Goal: Transaction & Acquisition: Purchase product/service

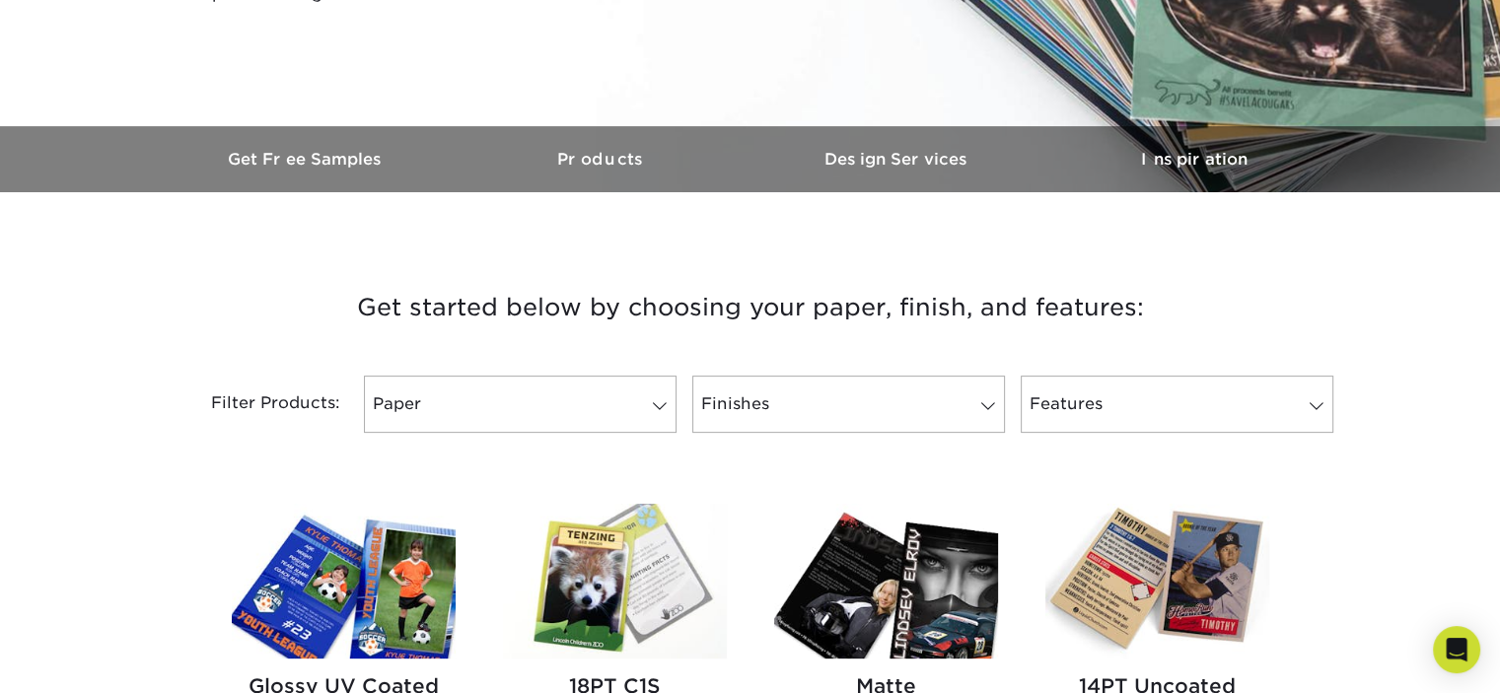
scroll to position [592, 0]
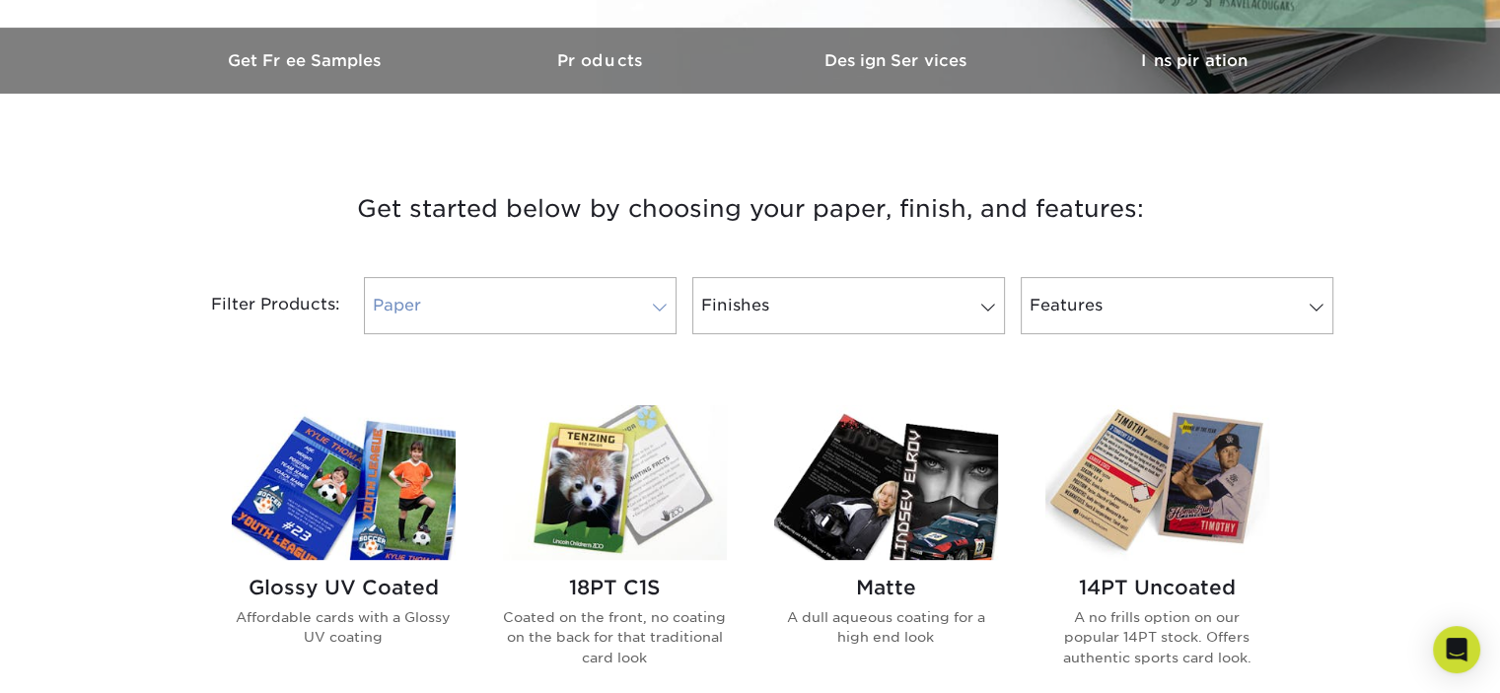
click at [663, 307] on span at bounding box center [660, 308] width 28 height 16
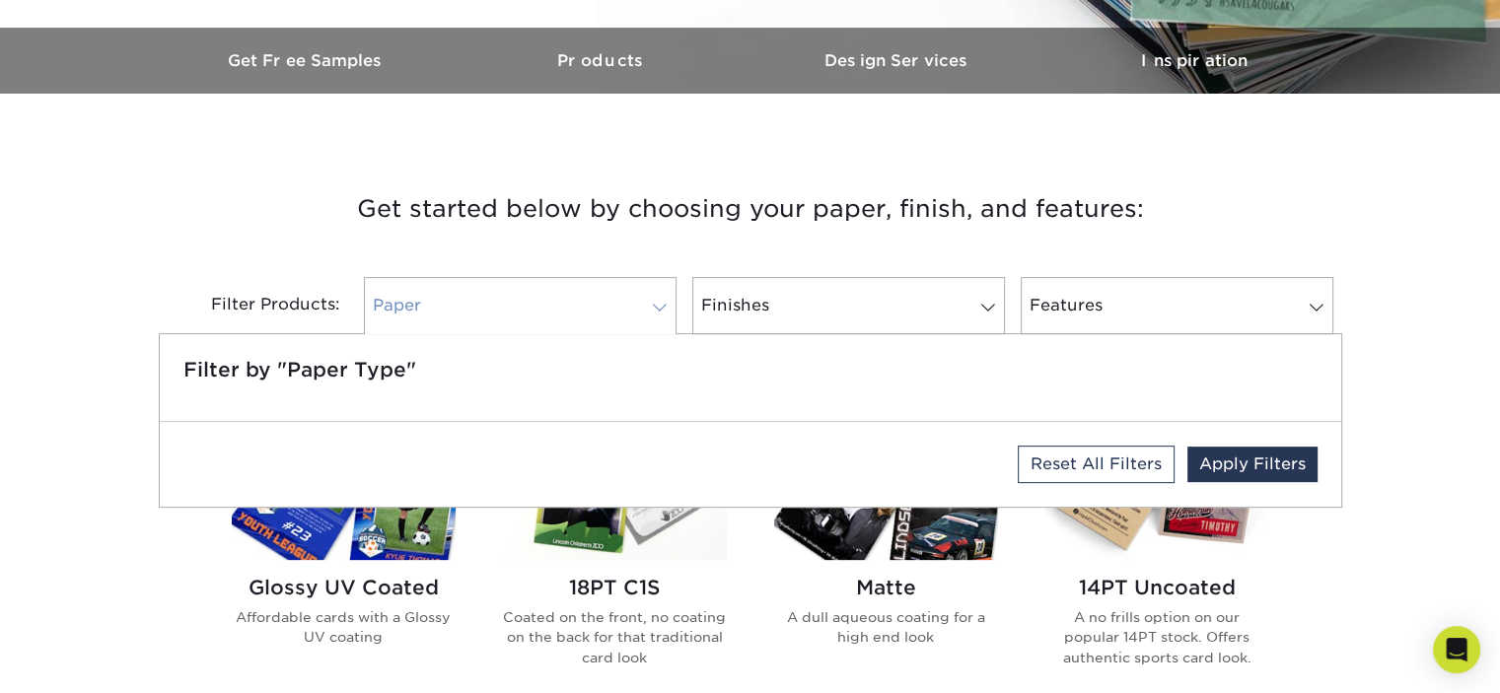
click at [663, 307] on span at bounding box center [660, 308] width 28 height 16
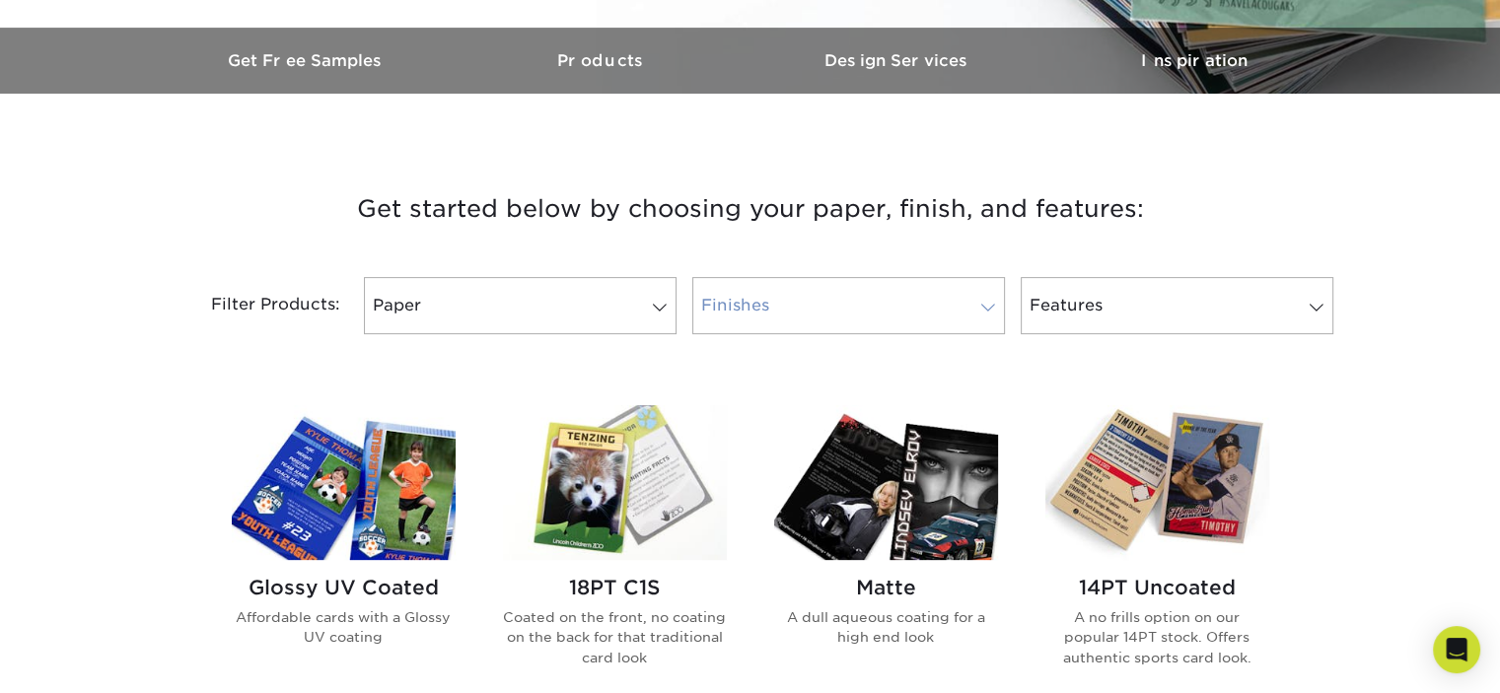
click at [802, 310] on link "Finishes" at bounding box center [848, 305] width 313 height 57
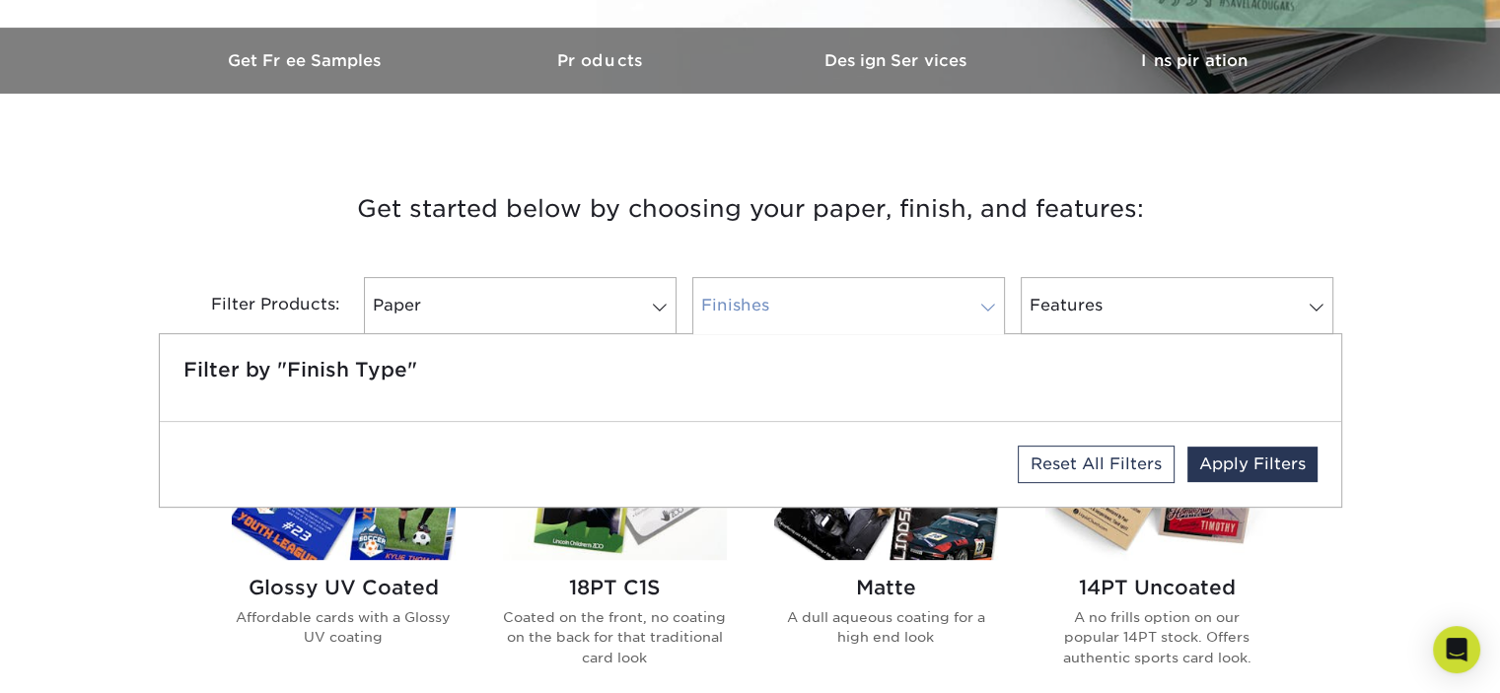
click at [802, 311] on link "Finishes" at bounding box center [848, 305] width 313 height 57
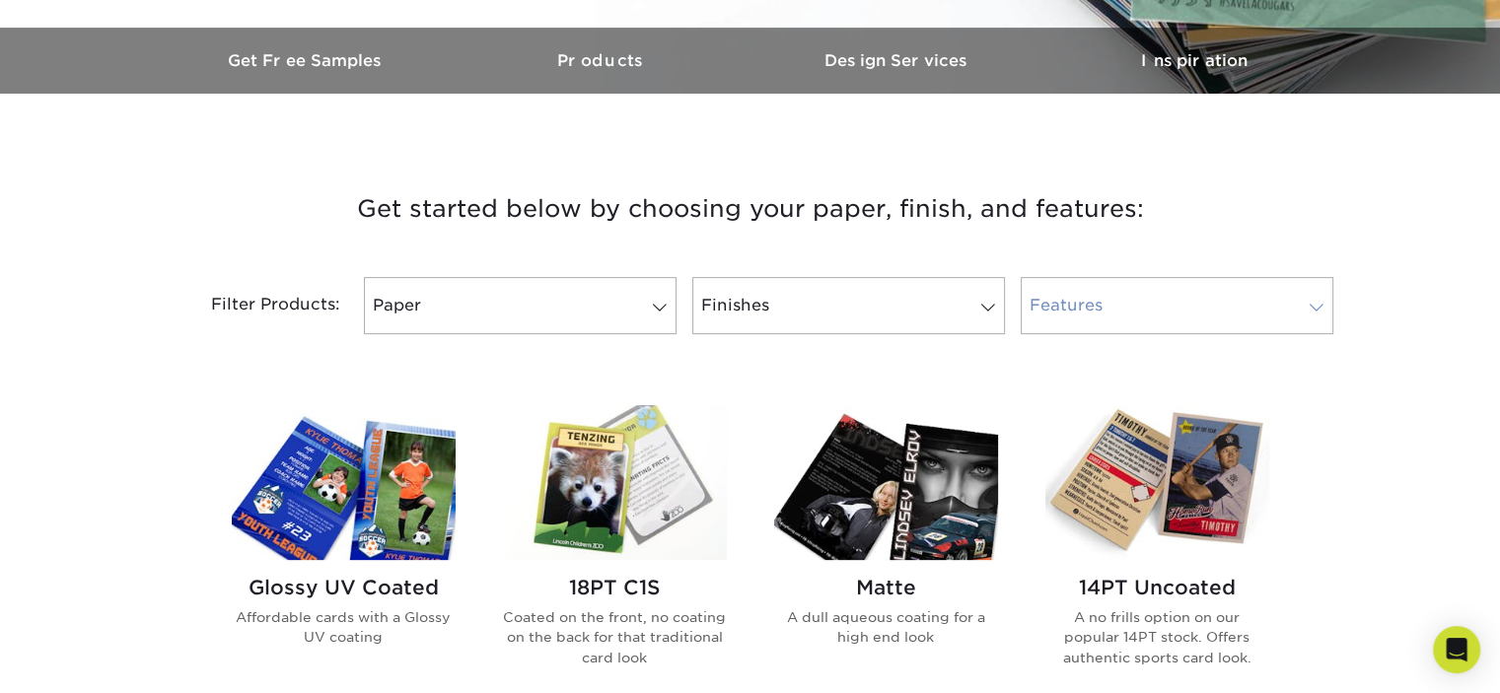
click at [1073, 311] on link "Features" at bounding box center [1176, 305] width 313 height 57
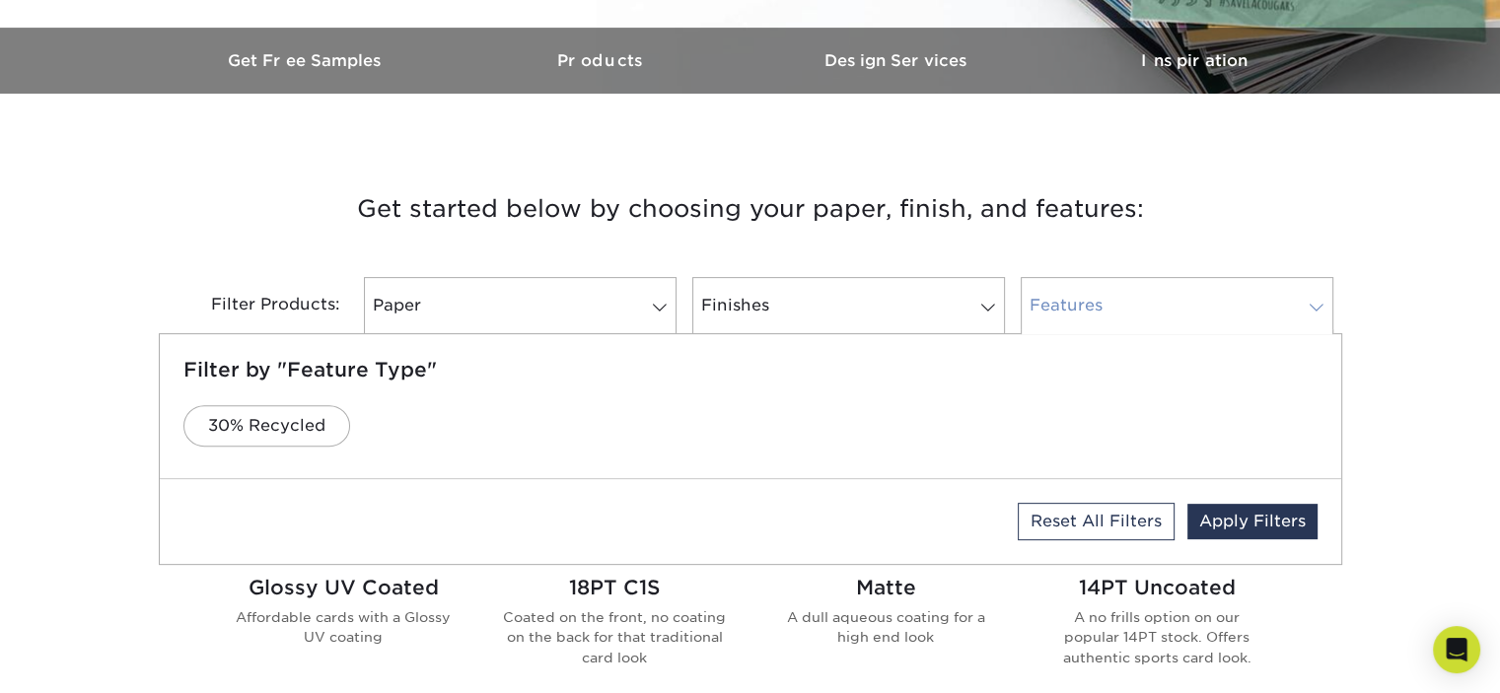
click at [1073, 307] on link "Features" at bounding box center [1176, 305] width 313 height 57
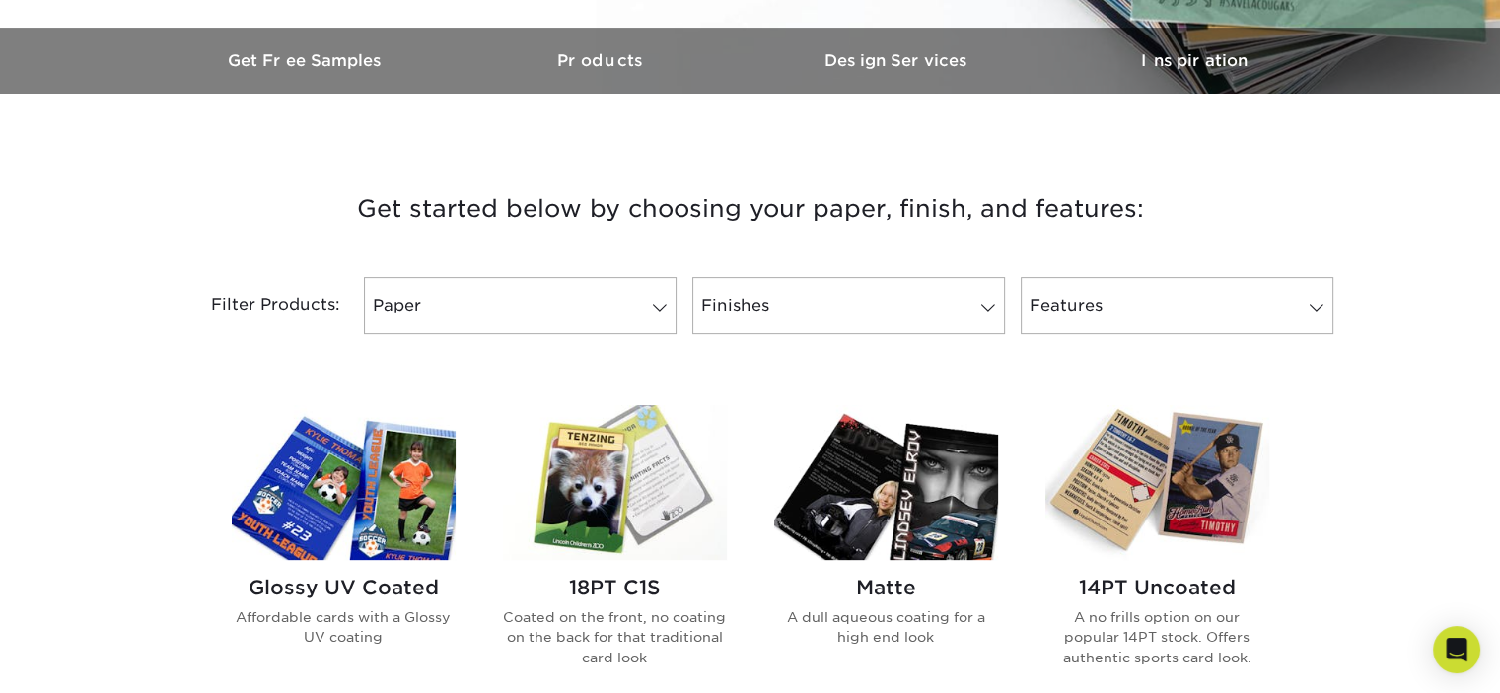
click at [1120, 455] on img at bounding box center [1157, 482] width 224 height 155
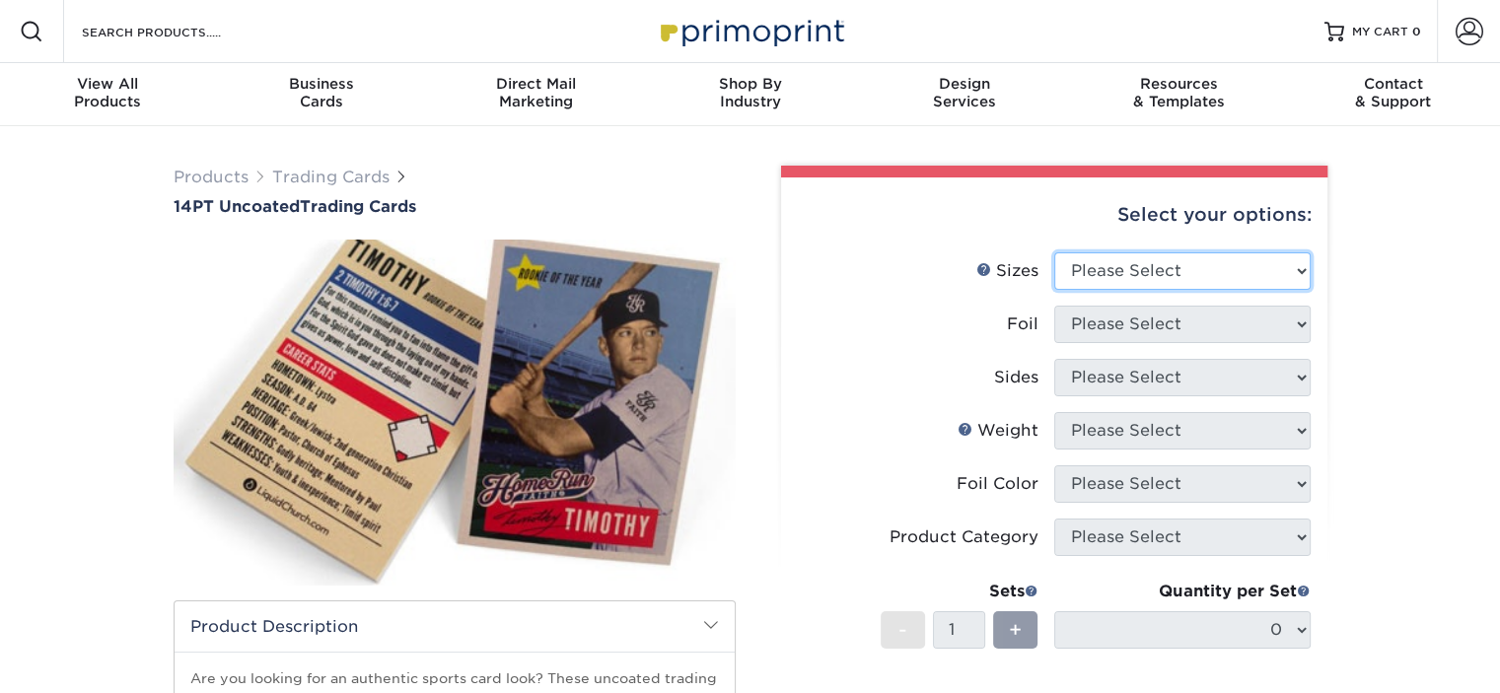
click at [1084, 267] on select "Please Select 2.5" x 3.5"" at bounding box center [1182, 270] width 256 height 37
select select "2.50x3.50"
click at [1054, 252] on select "Please Select 2.5" x 3.5"" at bounding box center [1182, 270] width 256 height 37
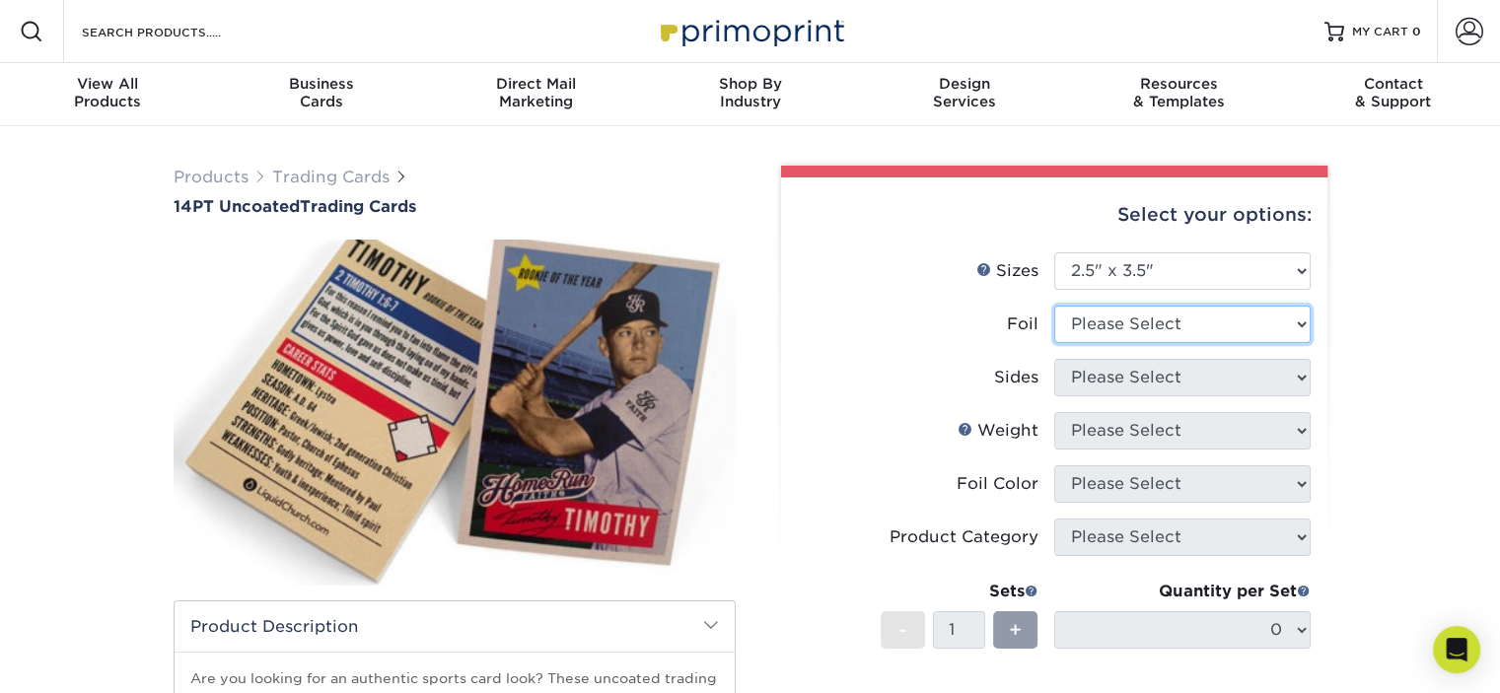
click at [1107, 329] on select "Please Select Yes No" at bounding box center [1182, 324] width 256 height 37
select select "0"
click at [1054, 306] on select "Please Select Yes No" at bounding box center [1182, 324] width 256 height 37
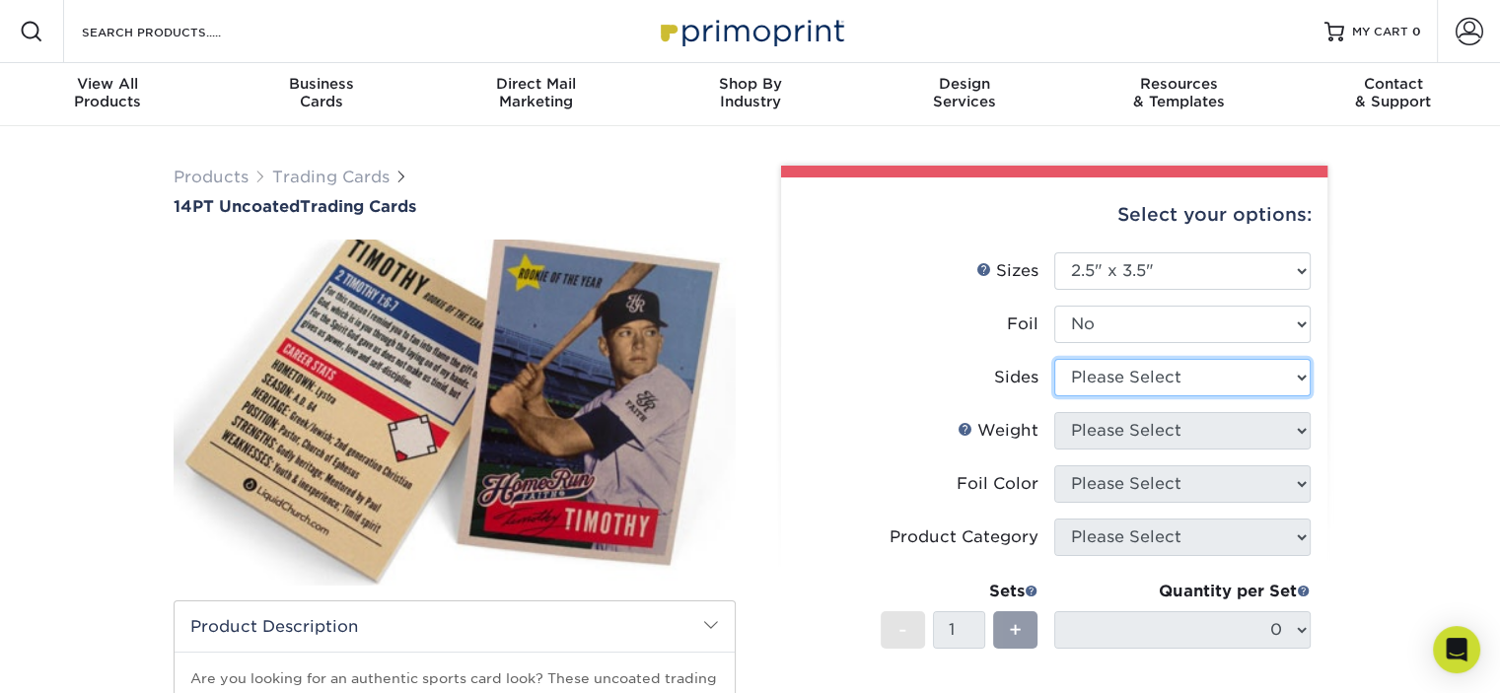
click at [1099, 386] on select "Please Select Print Both Sides Print Front Only" at bounding box center [1182, 377] width 256 height 37
select select "13abbda7-1d64-4f25-8bb2-c179b224825d"
click at [1054, 359] on select "Please Select Print Both Sides Print Front Only" at bounding box center [1182, 377] width 256 height 37
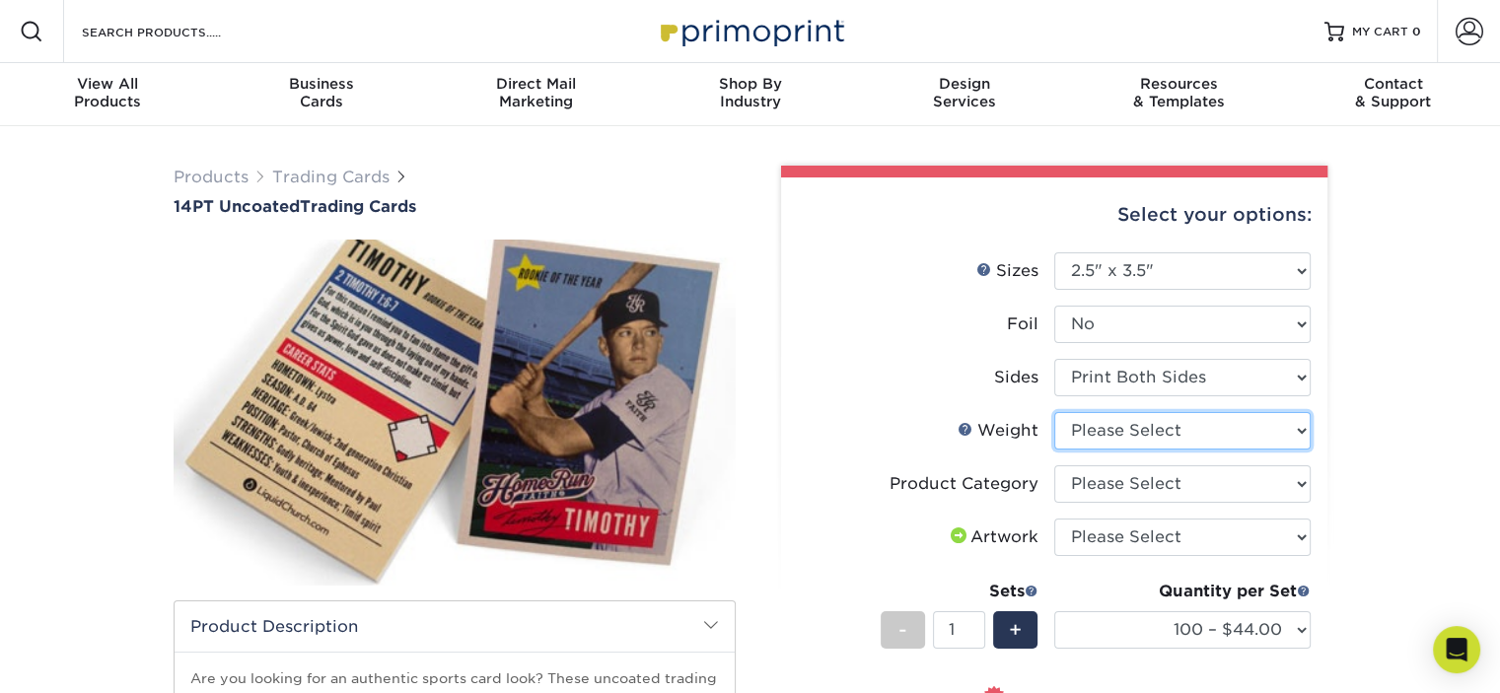
click at [1085, 439] on select "Please Select 14PT Uncoated" at bounding box center [1182, 430] width 256 height 37
select select "14PT Uncoated"
click at [1054, 412] on select "Please Select 14PT Uncoated" at bounding box center [1182, 430] width 256 height 37
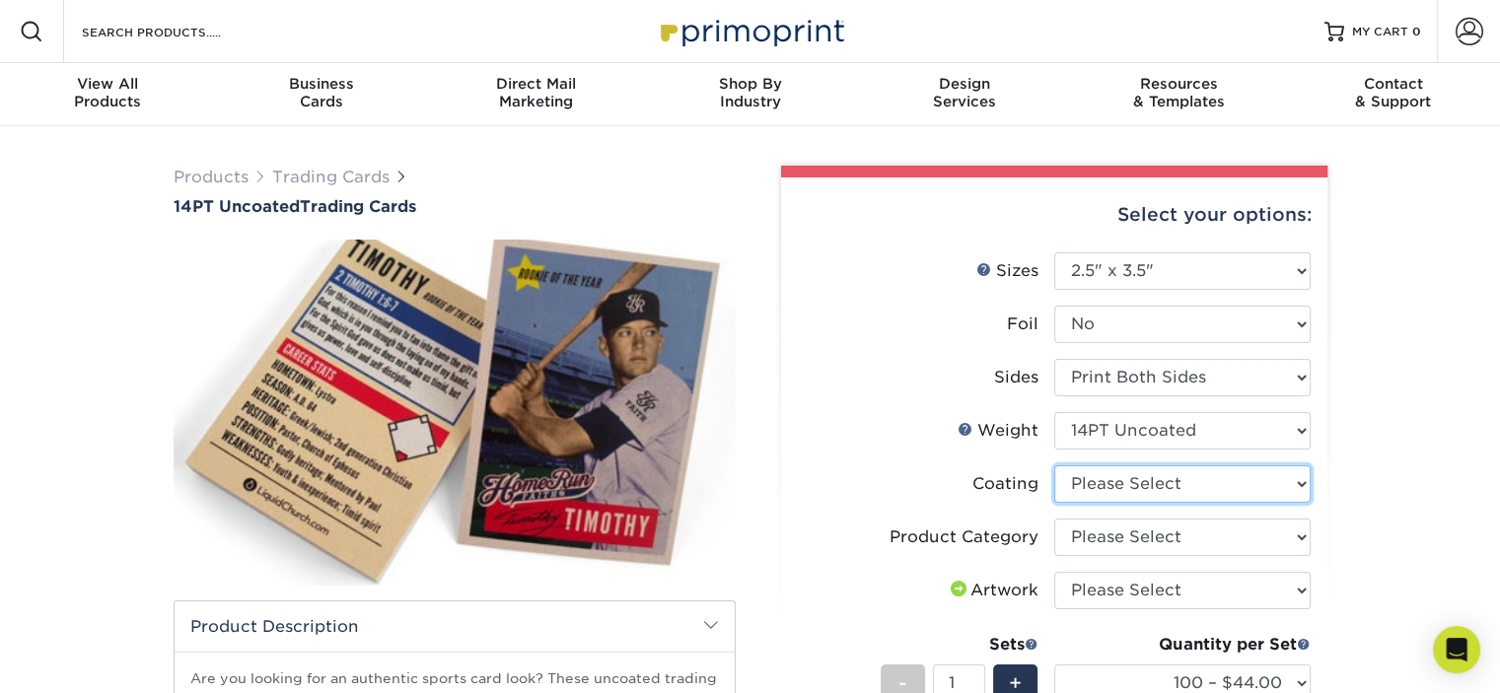
click at [1095, 484] on select at bounding box center [1182, 483] width 256 height 37
select select "3e7618de-abca-4bda-9f97-8b9129e913d8"
click at [1054, 465] on select at bounding box center [1182, 483] width 256 height 37
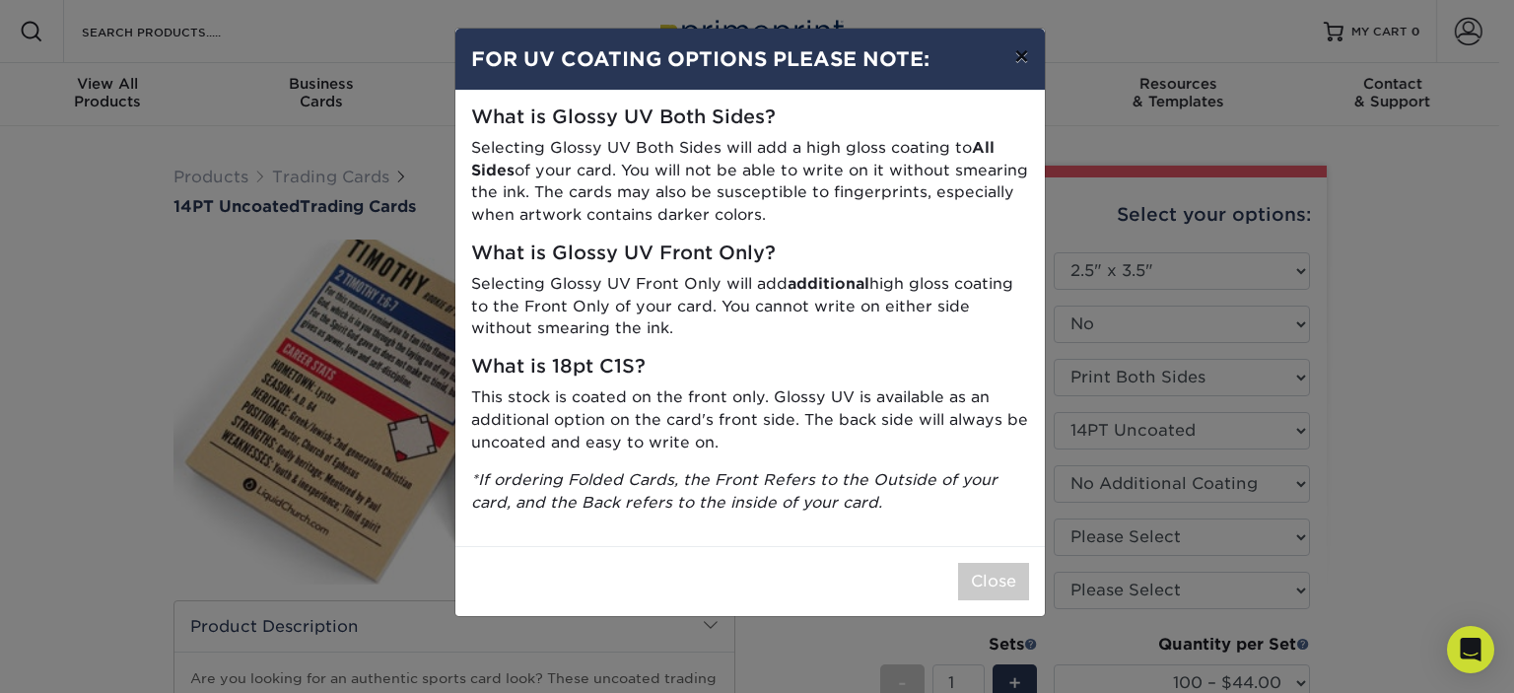
click at [1024, 57] on button "×" at bounding box center [1021, 56] width 45 height 55
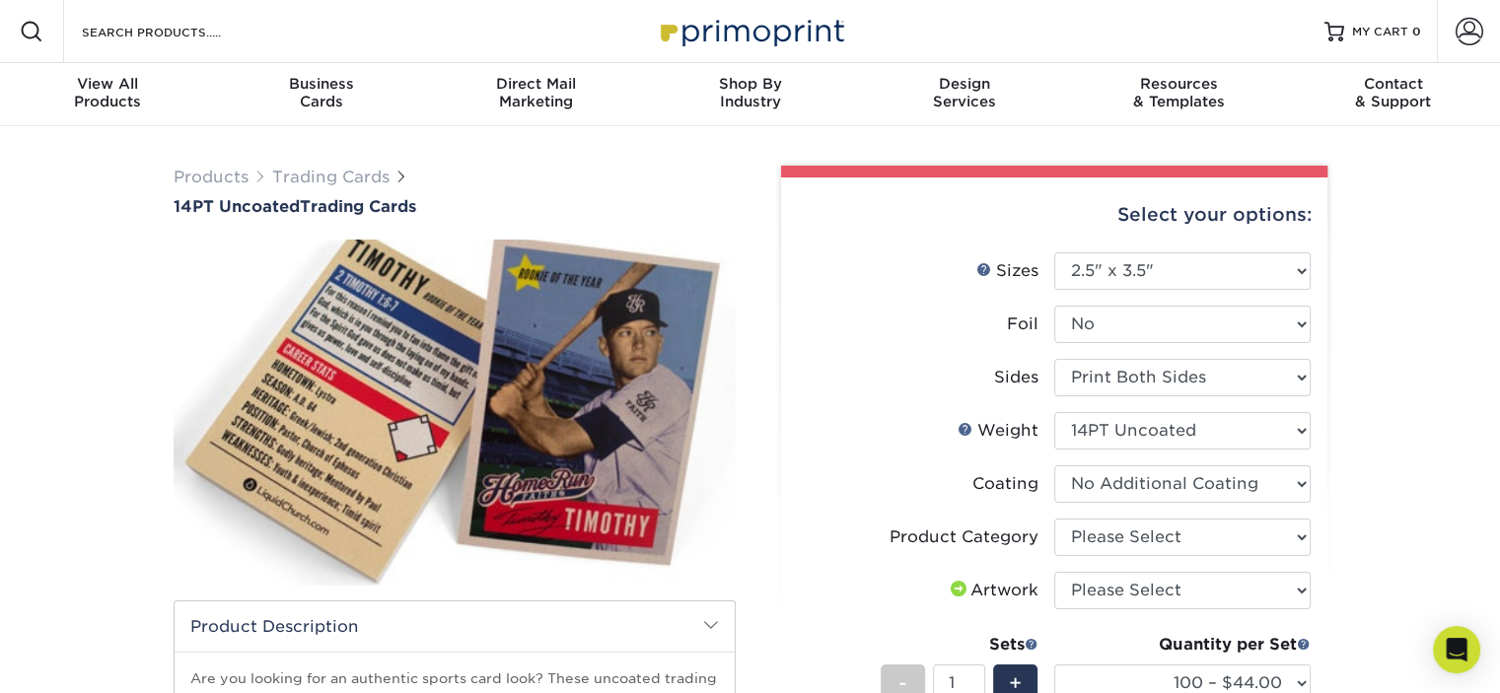
scroll to position [99, 0]
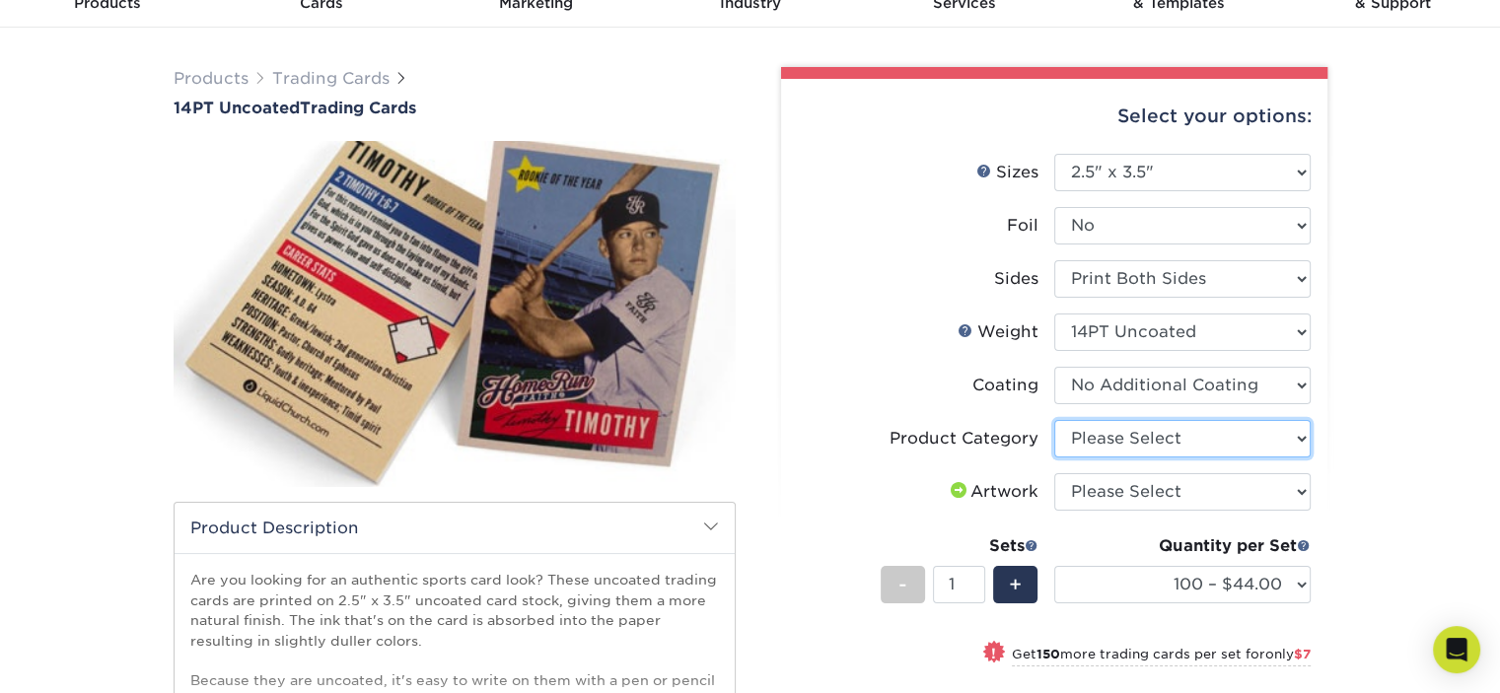
click at [1148, 445] on select "Please Select Trading Cards" at bounding box center [1182, 438] width 256 height 37
select select "c2f9bce9-36c2-409d-b101-c29d9d031e18"
click at [1054, 420] on select "Please Select Trading Cards" at bounding box center [1182, 438] width 256 height 37
click at [1143, 500] on select "Please Select I will upload files I need a design - $100" at bounding box center [1182, 491] width 256 height 37
select select "upload"
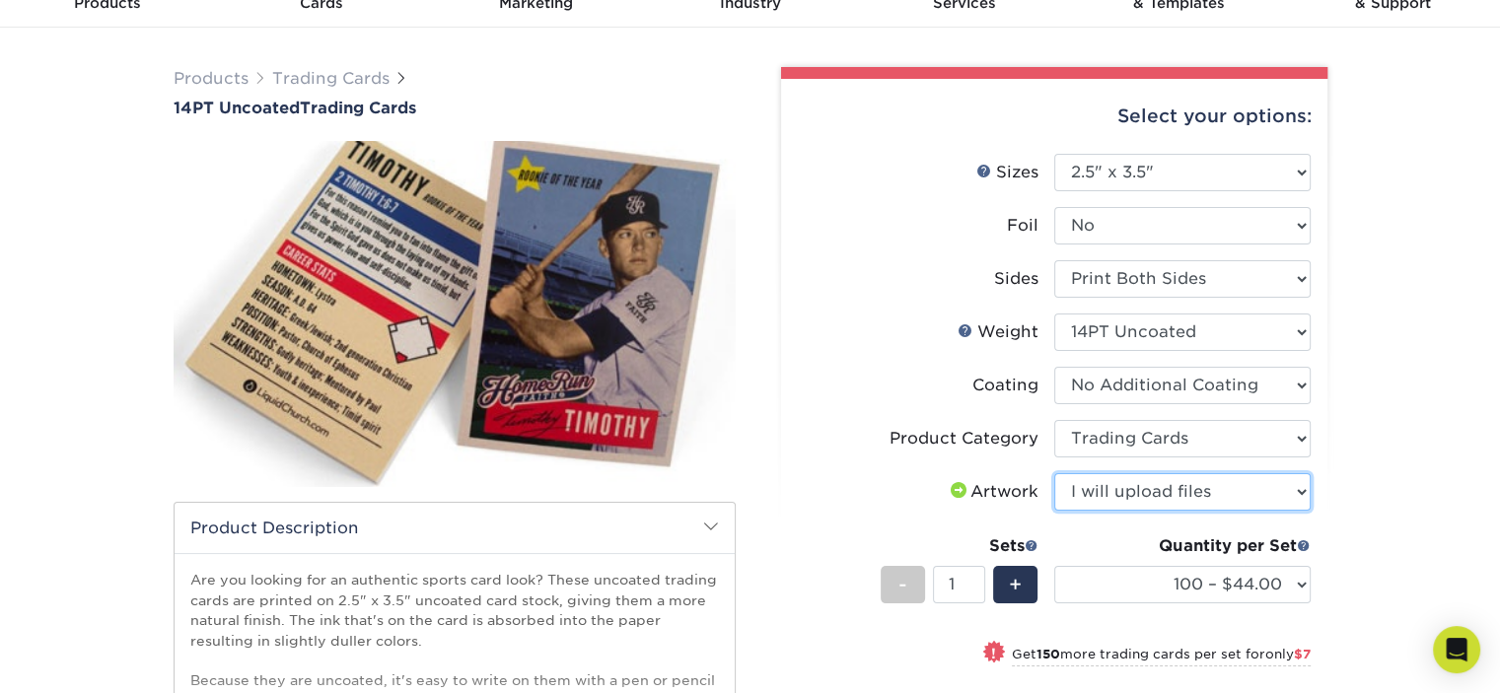
click at [1054, 473] on select "Please Select I will upload files I need a design - $100" at bounding box center [1182, 491] width 256 height 37
click at [1365, 503] on div "Products Trading Cards 14PT Uncoated Trading Cards show more Templates" at bounding box center [750, 542] width 1500 height 1028
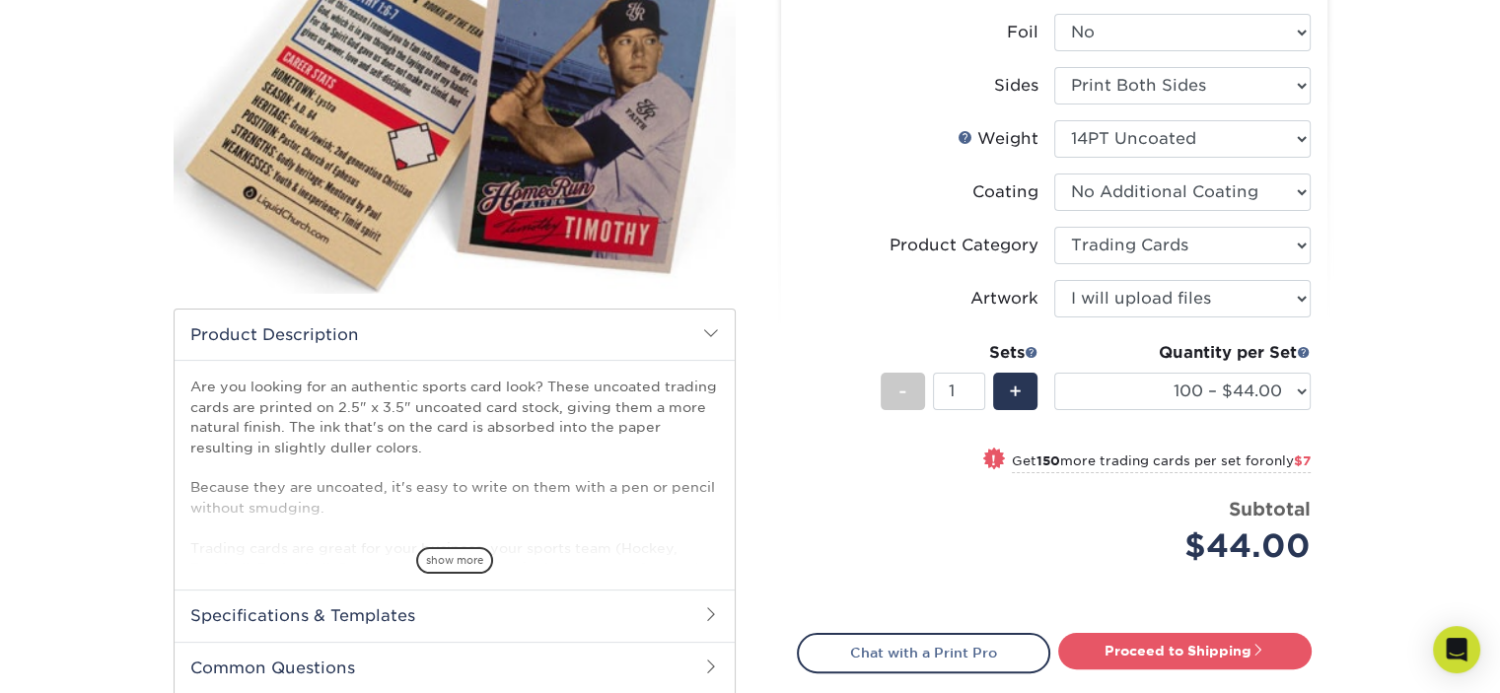
scroll to position [296, 0]
